Goal: Navigation & Orientation: Find specific page/section

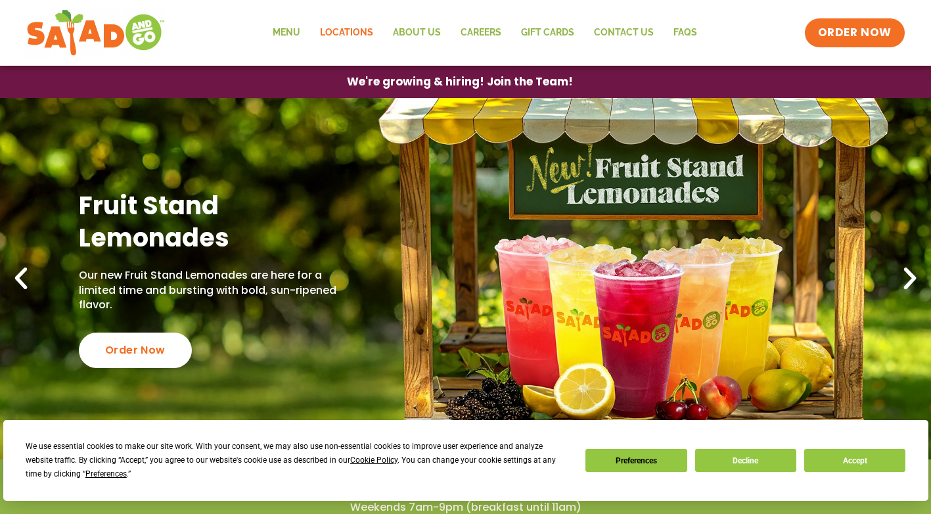
click at [344, 30] on link "Locations" at bounding box center [346, 33] width 73 height 30
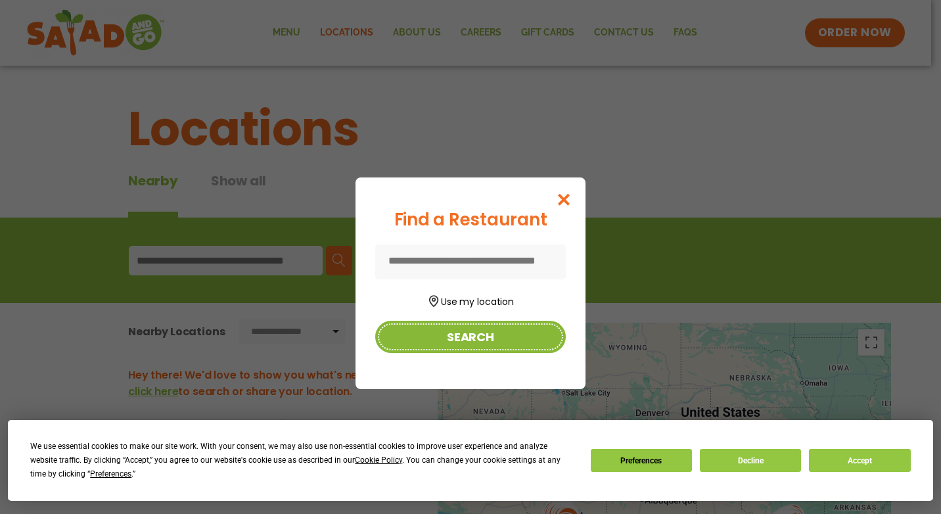
click at [479, 335] on button "Search" at bounding box center [470, 337] width 190 height 32
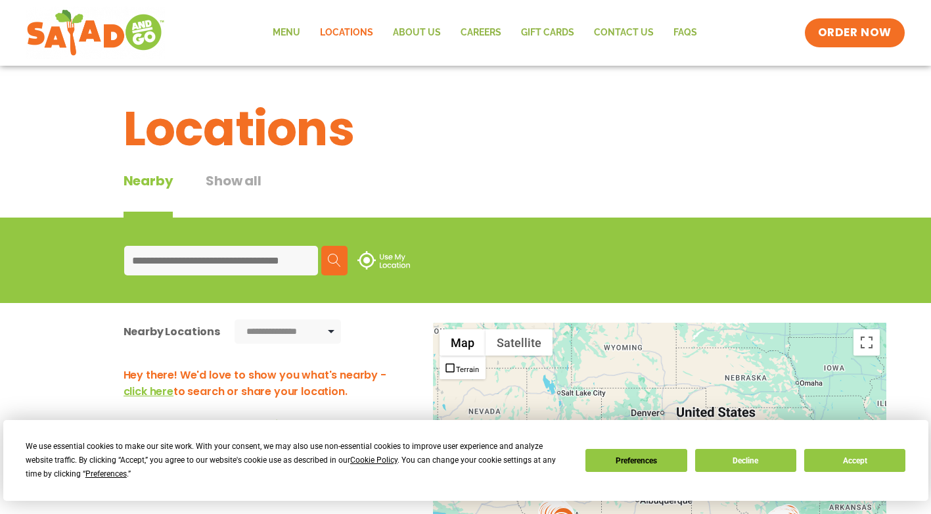
click at [235, 258] on input at bounding box center [221, 261] width 194 height 30
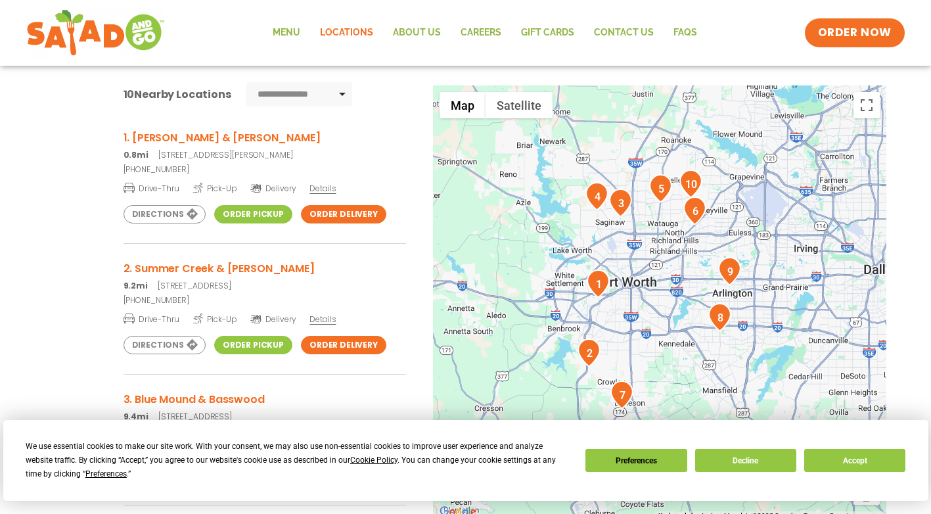
scroll to position [197, 0]
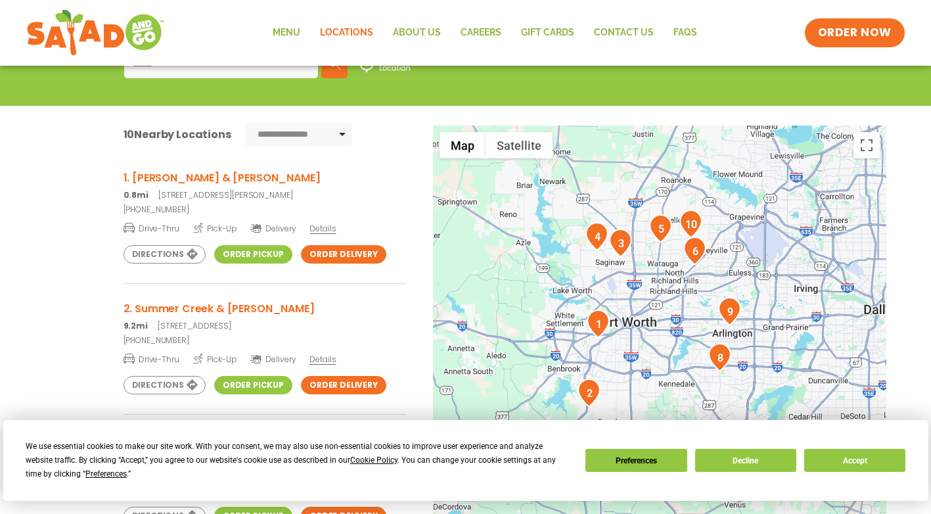
type input "*****"
click at [320, 225] on span "Details" at bounding box center [322, 228] width 26 height 11
